Goal: Check status

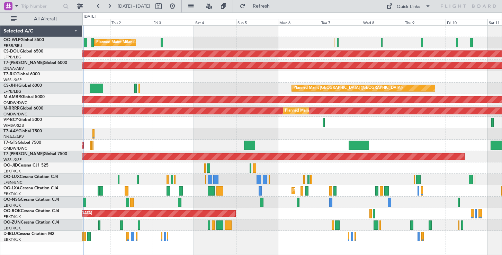
click at [166, 94] on div "Planned Maint Milan (Linate) Planned Maint [GEOGRAPHIC_DATA] ([GEOGRAPHIC_DATA]…" at bounding box center [291, 134] width 419 height 217
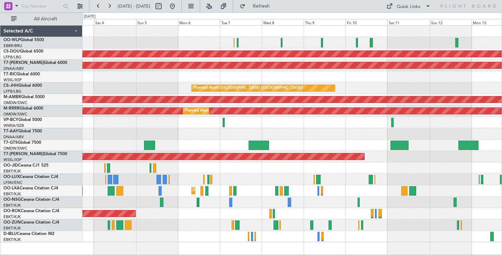
click at [245, 80] on div at bounding box center [291, 76] width 419 height 11
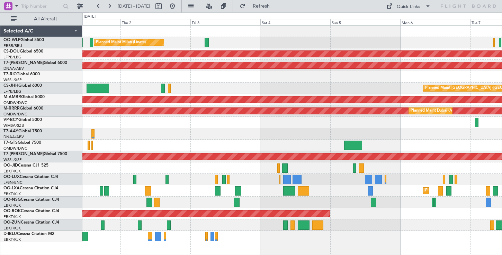
click at [180, 74] on div at bounding box center [291, 76] width 419 height 11
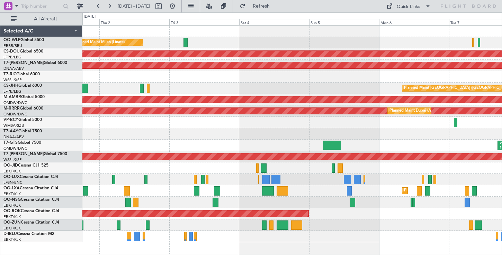
click at [173, 100] on div "Planned Maint Milan (Linate) Planned Maint London (Biggin Hill) AOG Maint Dubai…" at bounding box center [291, 134] width 419 height 217
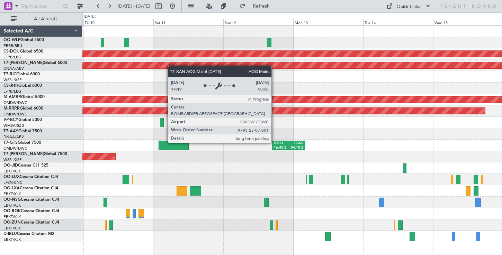
click at [153, 70] on div "Planned Maint London (Biggin Hill) AOG Maint Dubai (Al Maktoum Intl) Planned Ma…" at bounding box center [291, 134] width 419 height 217
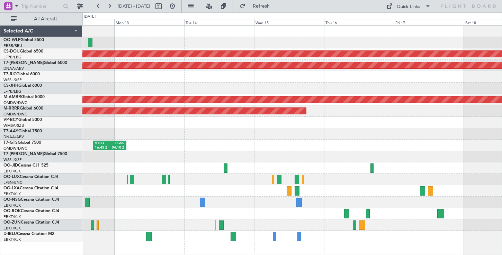
click at [162, 106] on div "Planned Maint London (Biggin Hill) AOG Maint Dubai (Al Maktoum Intl) Planned Ma…" at bounding box center [291, 134] width 419 height 217
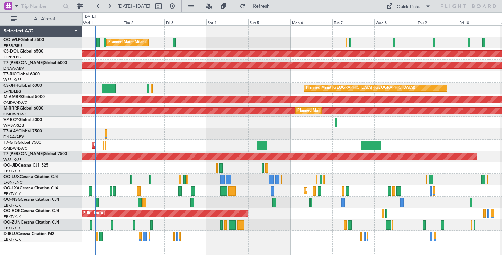
click at [165, 164] on div "Planned Maint Milan (Linate) Planned Maint [GEOGRAPHIC_DATA] ([GEOGRAPHIC_DATA]…" at bounding box center [291, 134] width 419 height 217
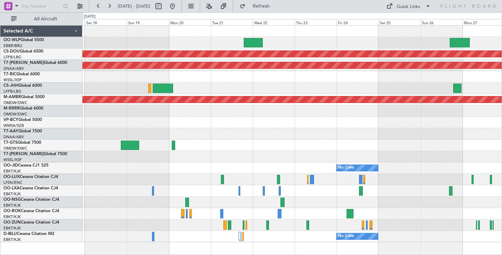
click at [424, 113] on div "Planned Maint London (Biggin Hill) AOG Maint Dubai (Al Maktoum Intl) Planned Ma…" at bounding box center [291, 134] width 419 height 217
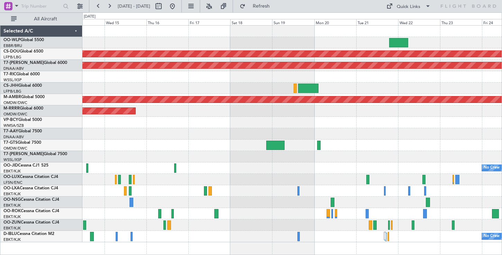
click at [421, 135] on div at bounding box center [291, 133] width 419 height 11
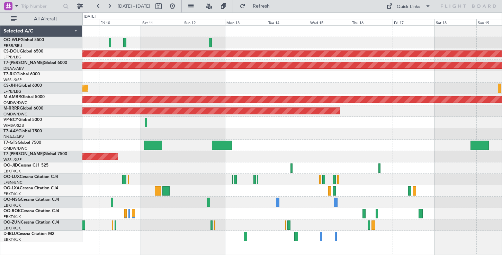
click at [368, 79] on div at bounding box center [291, 76] width 419 height 11
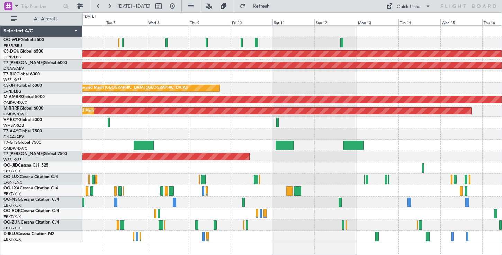
click at [350, 81] on div at bounding box center [291, 76] width 419 height 11
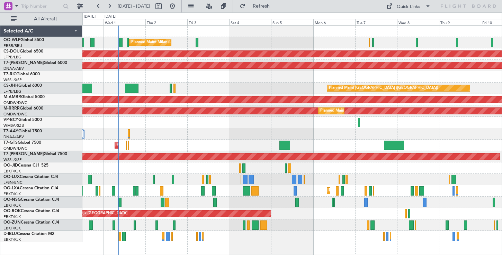
click at [321, 71] on div "Planned Maint Milan (Linate) Planned Maint [GEOGRAPHIC_DATA] ([GEOGRAPHIC_DATA]…" at bounding box center [291, 134] width 419 height 217
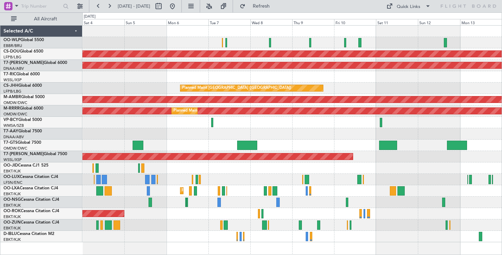
click at [169, 75] on div at bounding box center [291, 76] width 419 height 11
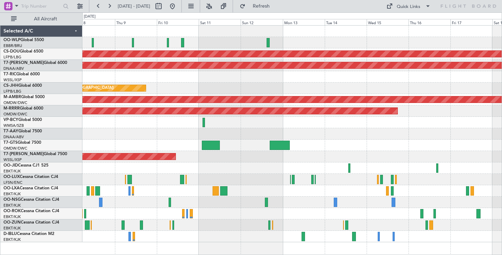
click at [199, 30] on div "Planned Maint London (Biggin Hill) AOG Maint Dubai (Al Maktoum Intl) Planned Ma…" at bounding box center [291, 134] width 419 height 217
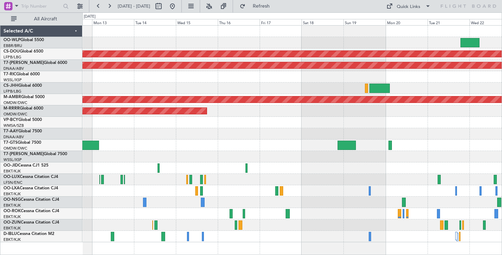
click at [146, 68] on div "Planned Maint London (Biggin Hill) AOG Maint Dubai (Al Maktoum Intl) Planned Ma…" at bounding box center [291, 134] width 419 height 217
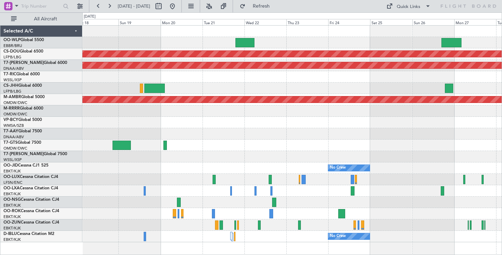
click at [177, 85] on div at bounding box center [291, 88] width 419 height 11
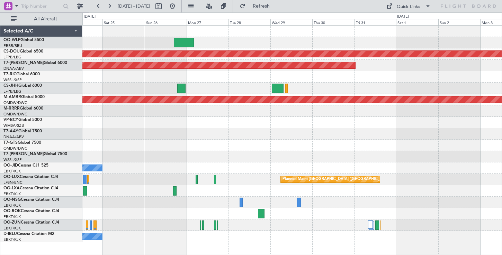
click at [230, 90] on div at bounding box center [291, 88] width 419 height 11
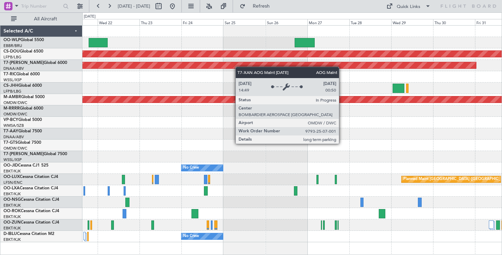
click at [392, 72] on div at bounding box center [291, 76] width 419 height 11
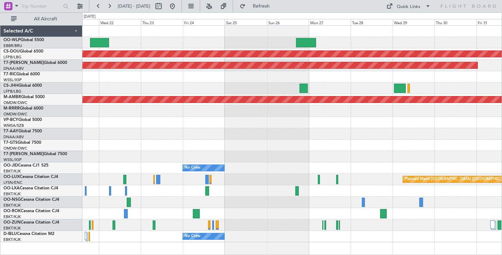
click at [131, 77] on div at bounding box center [291, 76] width 419 height 11
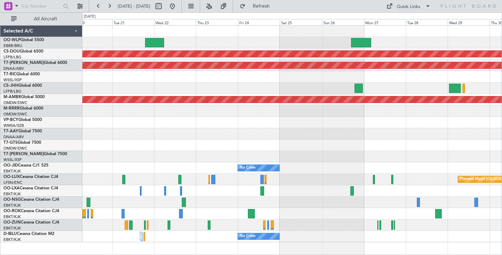
click at [364, 99] on div "Planned Maint London (Biggin Hill) AOG Maint Dubai (Al Maktoum Intl) Planned Ma…" at bounding box center [291, 134] width 419 height 217
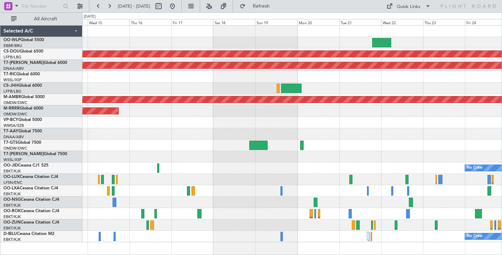
click at [384, 95] on div "Planned Maint London (Biggin Hill) AOG Maint Dubai (Al Maktoum Intl) Planned Ma…" at bounding box center [291, 134] width 419 height 217
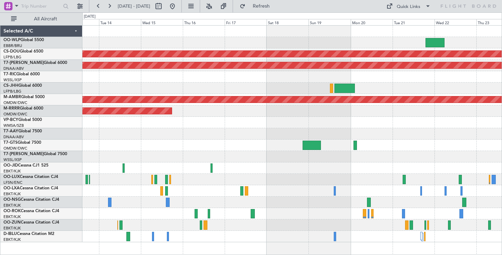
click at [320, 76] on div at bounding box center [291, 76] width 419 height 11
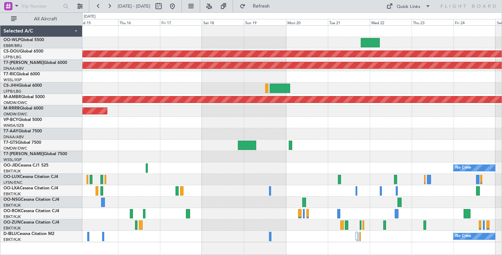
click at [133, 142] on div "Planned Maint London (Biggin Hill) AOG Maint Dubai (Al Maktoum Intl) Planned Ma…" at bounding box center [291, 134] width 419 height 217
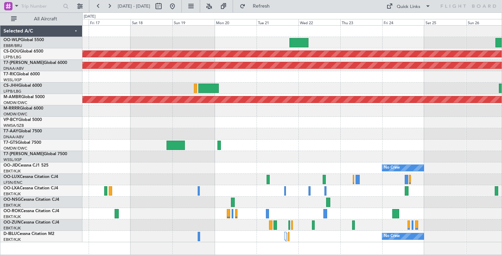
click at [148, 120] on div "Planned Maint London (Biggin Hill) AOG Maint Dubai (Al Maktoum Intl) Planned Ma…" at bounding box center [291, 134] width 419 height 217
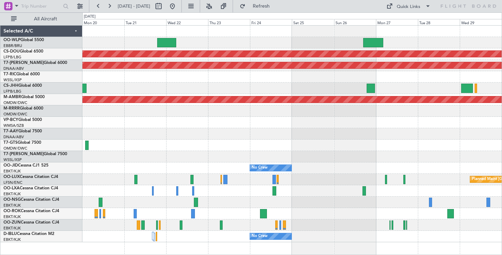
click at [176, 156] on div "Planned Maint London (Biggin Hill) AOG Maint Dubai (Al Maktoum Intl) Planned Ma…" at bounding box center [291, 134] width 419 height 217
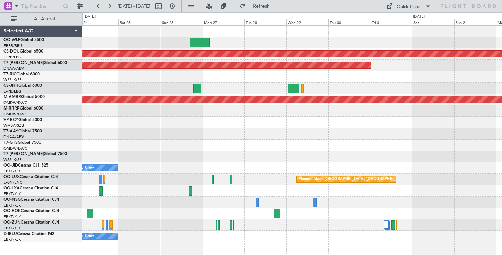
click at [117, 163] on div "Planned Maint London (Biggin Hill) AOG Maint Dubai (Al Maktoum Intl) Planned Ma…" at bounding box center [291, 134] width 419 height 217
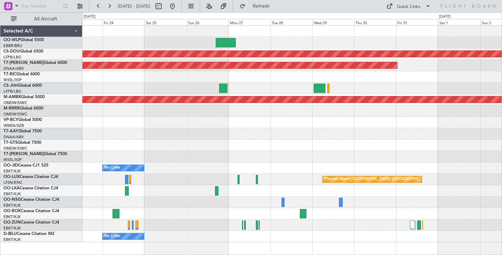
click at [368, 74] on div "Planned Maint London (Biggin Hill) AOG Maint Dubai (Al Maktoum Intl) Planned Ma…" at bounding box center [291, 134] width 419 height 217
